Goal: Navigation & Orientation: Find specific page/section

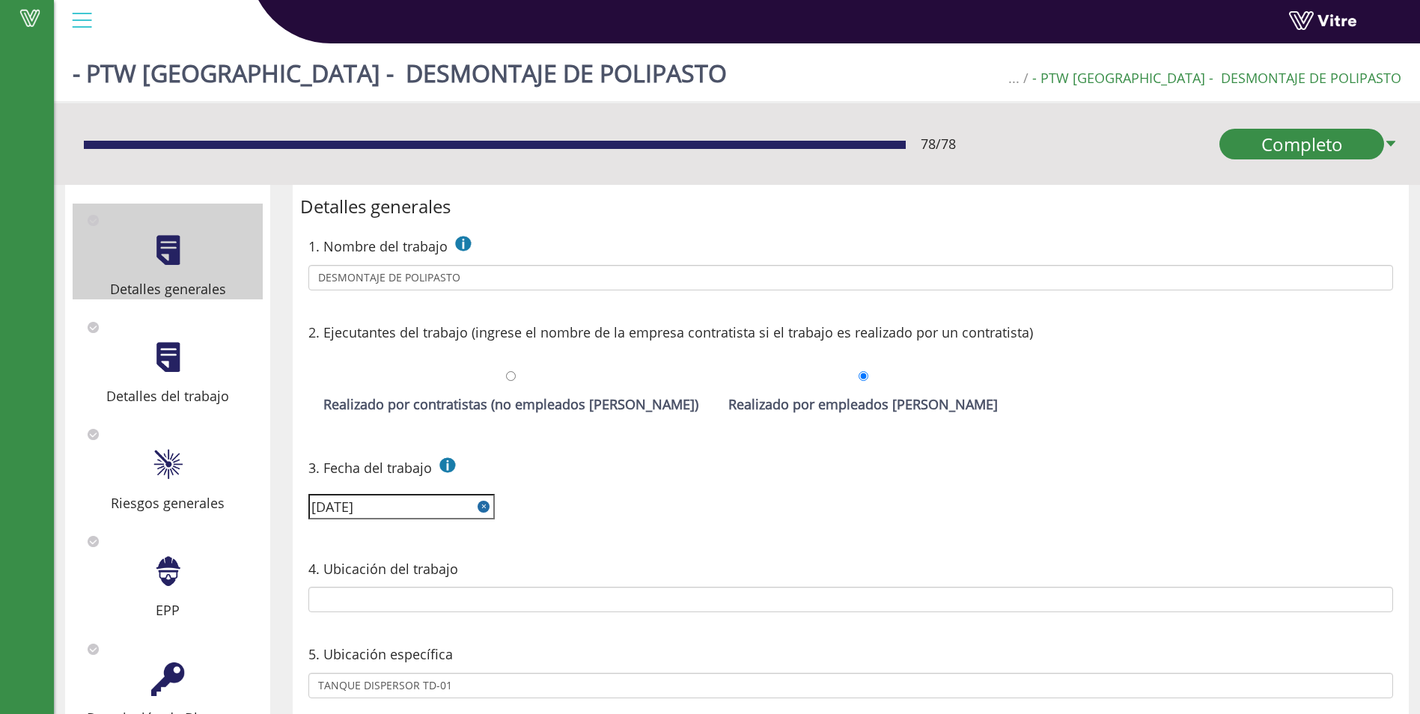
type input "3101-PROF- LIQM Multipropósito-Production- Liquid Formulation multiporpouse (Fu…"
click at [86, 20] on div at bounding box center [82, 20] width 34 height 40
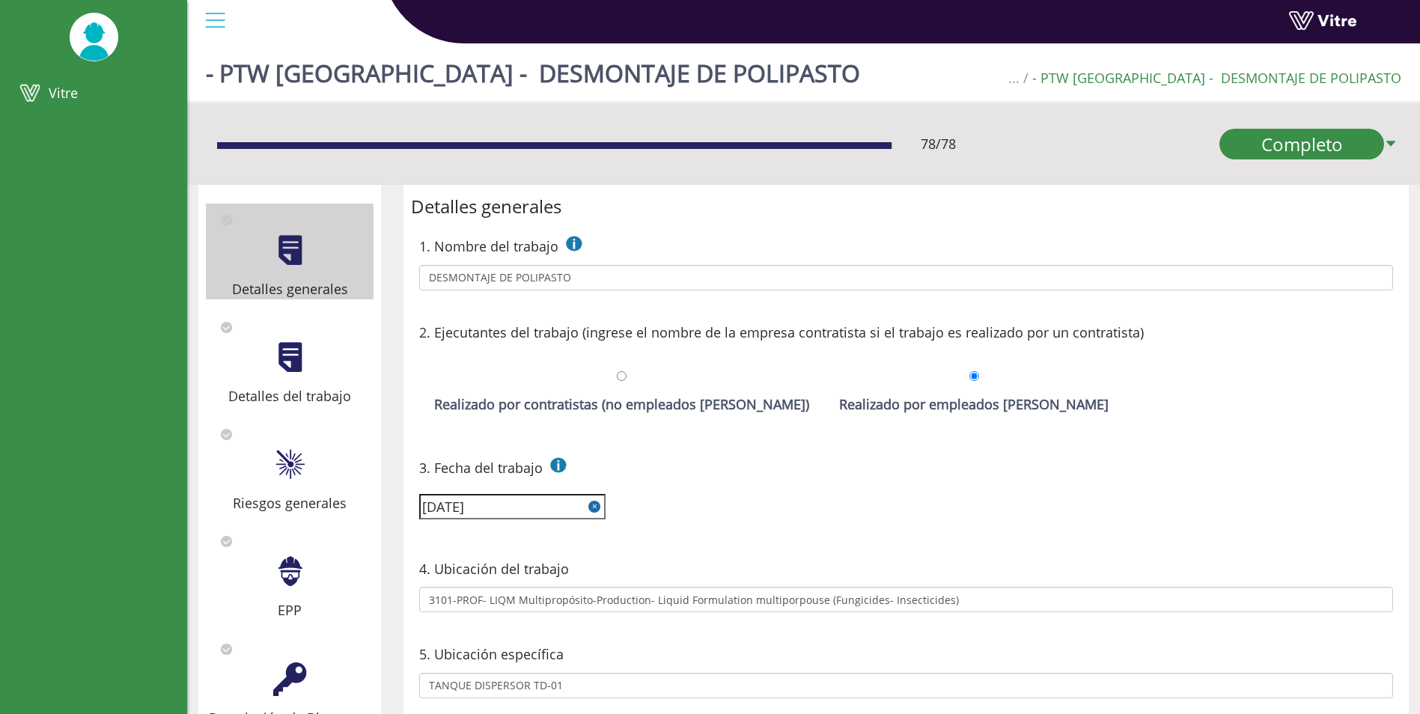
click at [86, 20] on img at bounding box center [94, 36] width 49 height 47
click at [201, 19] on div at bounding box center [215, 20] width 34 height 40
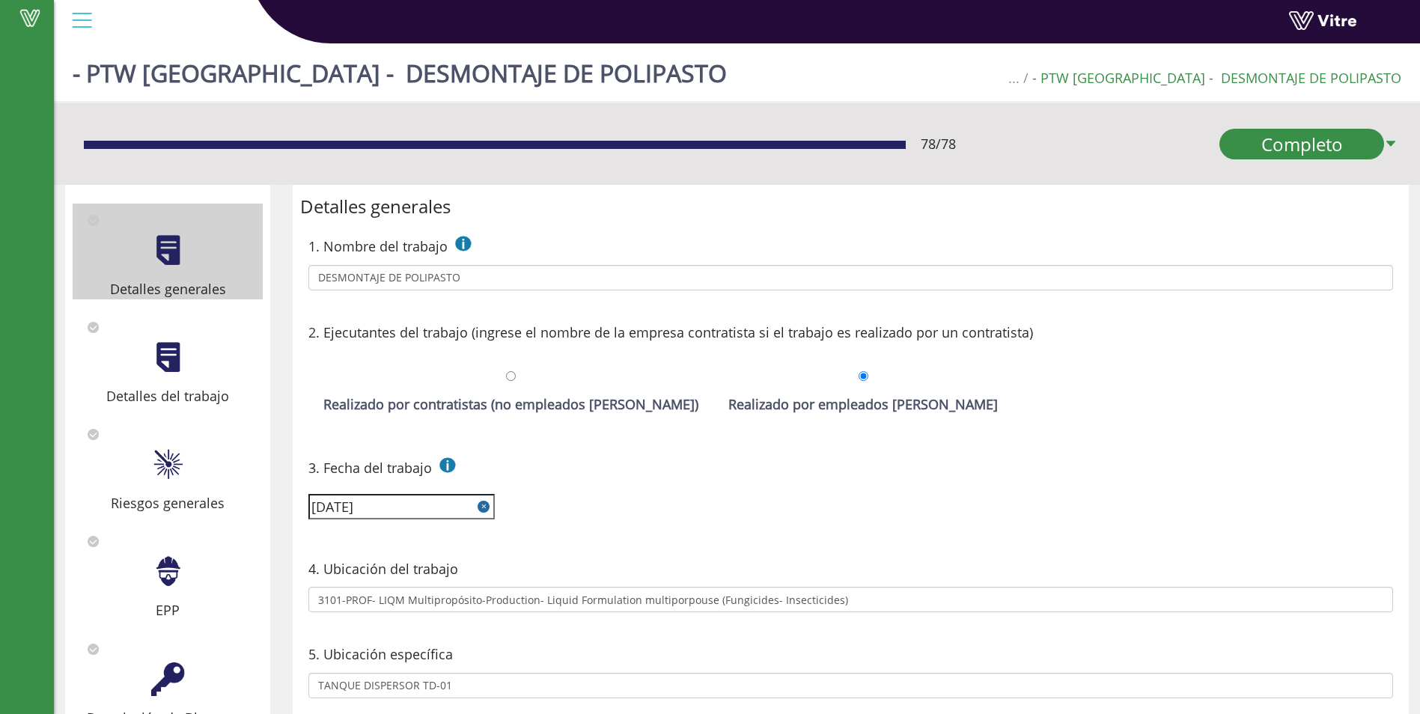
click at [74, 22] on div at bounding box center [82, 20] width 34 height 40
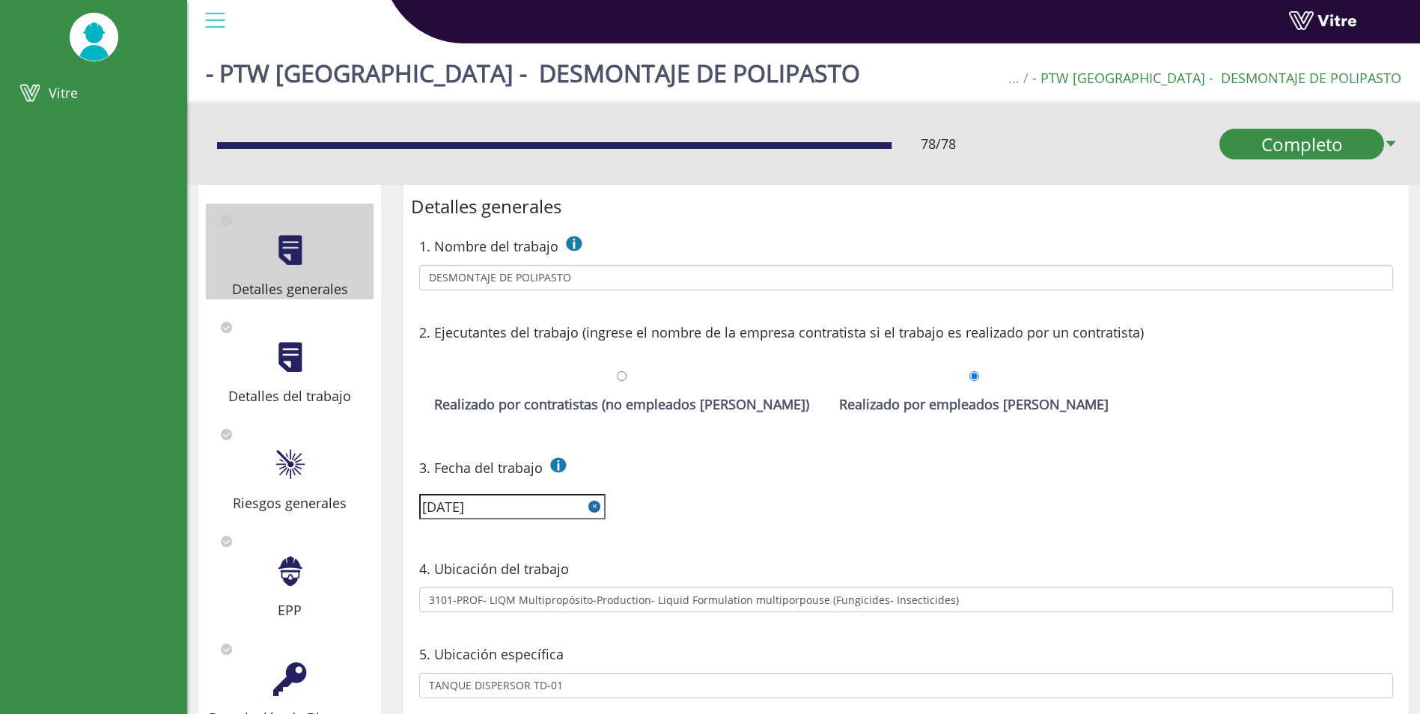
click at [74, 22] on img at bounding box center [94, 36] width 49 height 47
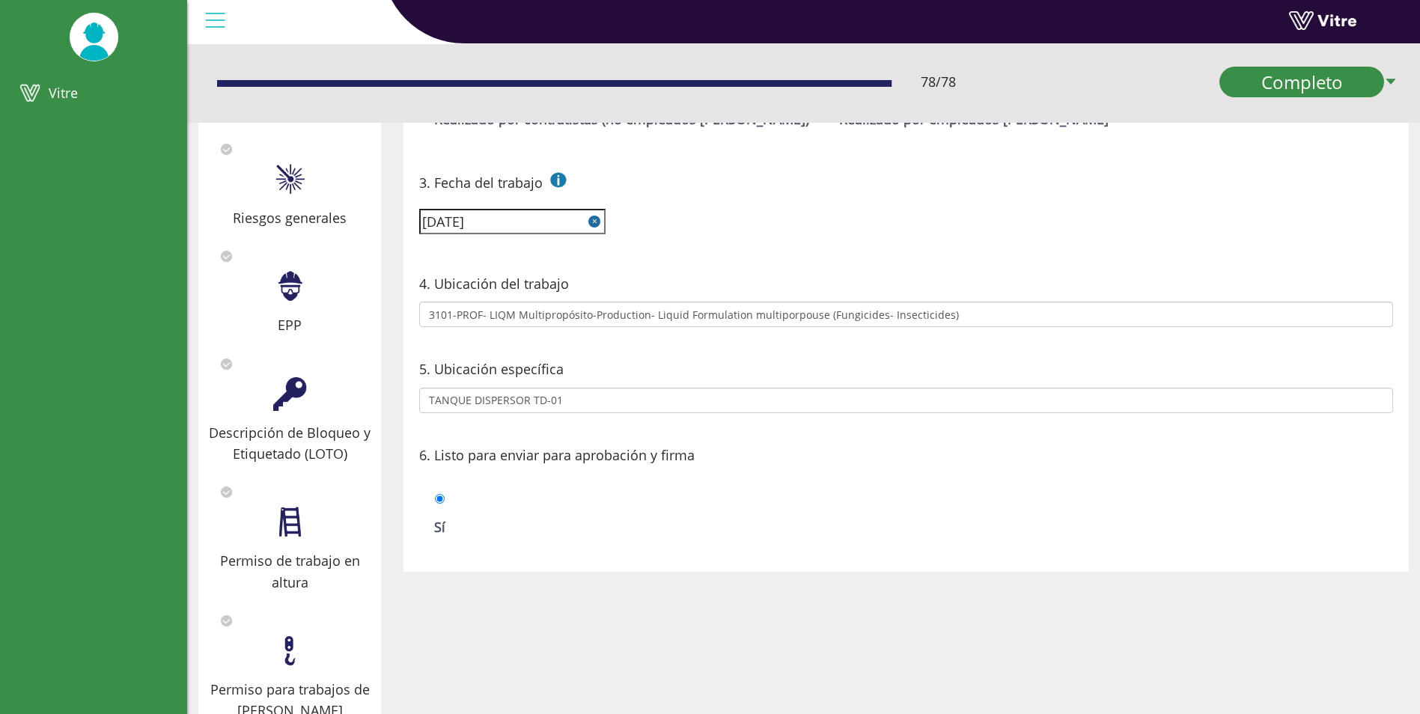
scroll to position [278, 0]
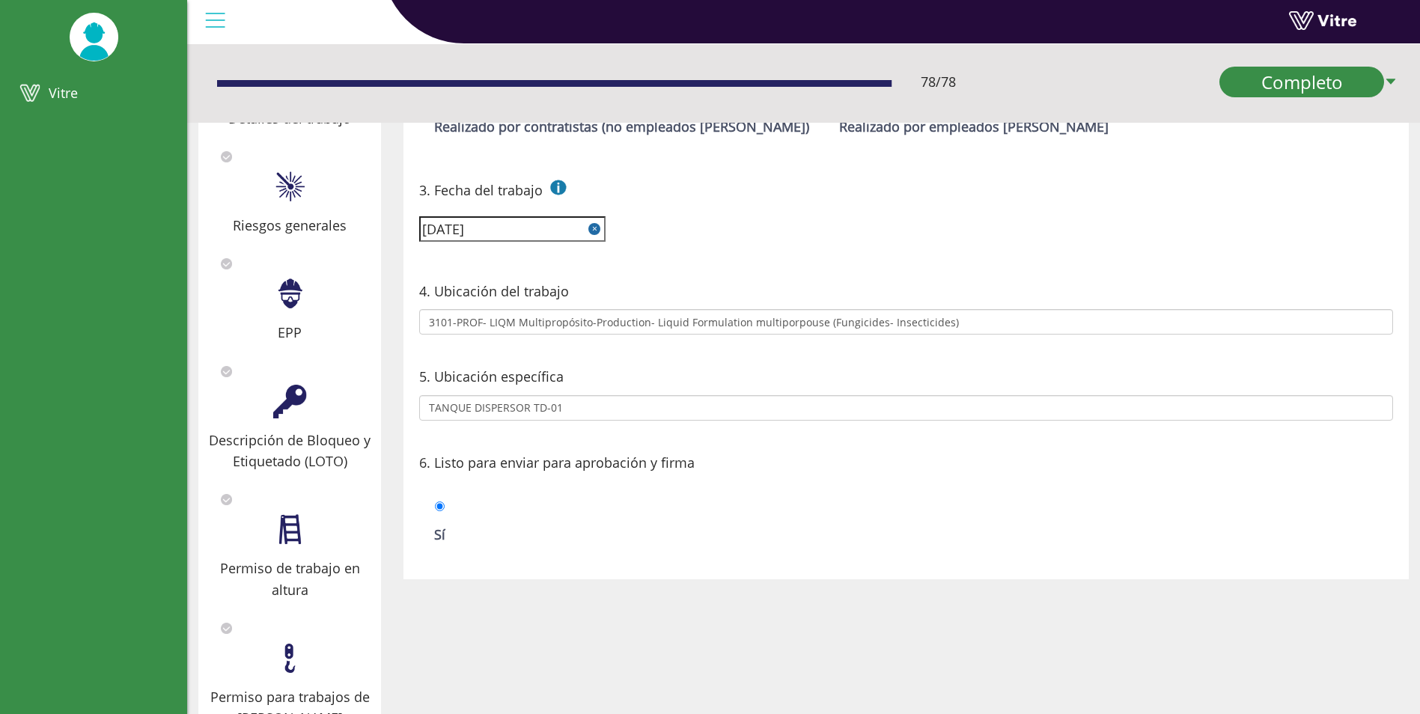
click at [1346, 24] on link at bounding box center [1345, 25] width 112 height 28
